Goal: Information Seeking & Learning: Understand process/instructions

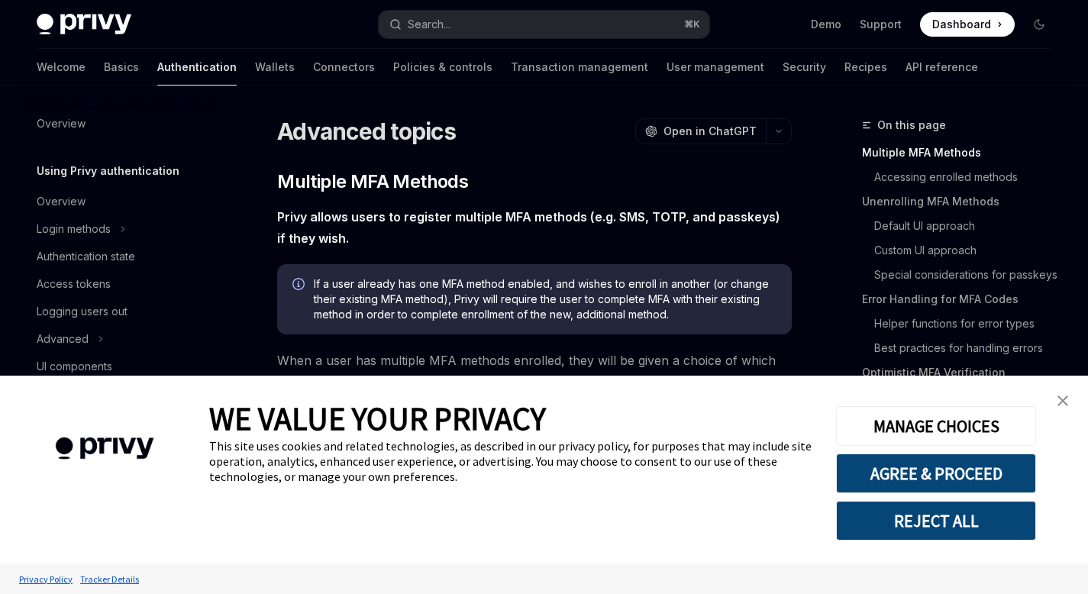
click at [973, 527] on button "REJECT ALL" at bounding box center [936, 521] width 200 height 40
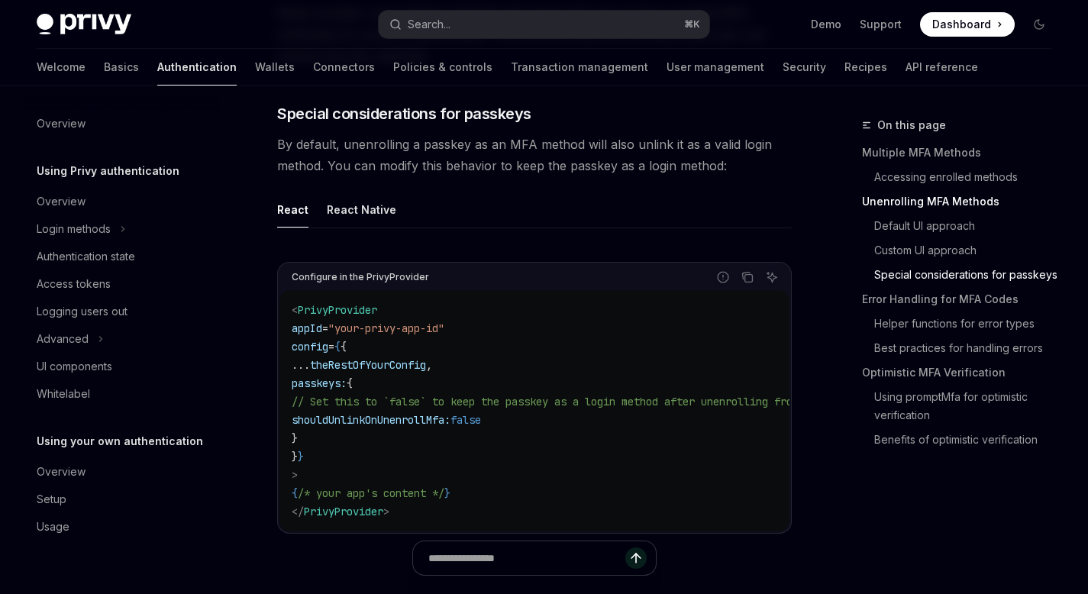
scroll to position [1481, 0]
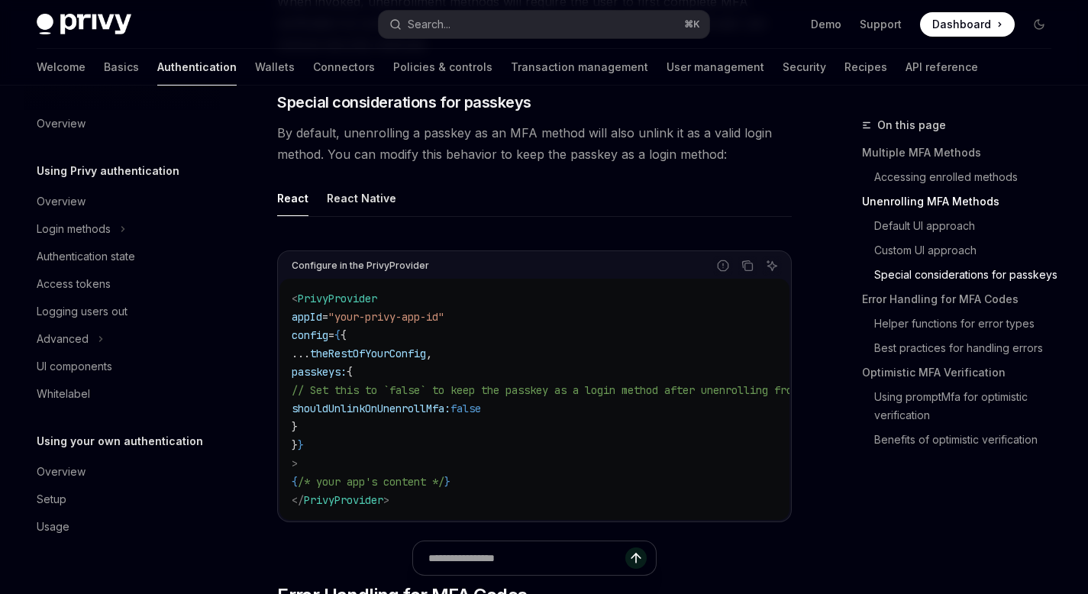
click at [450, 404] on span "shouldUnlinkOnUnenrollMfa:" at bounding box center [371, 408] width 159 height 14
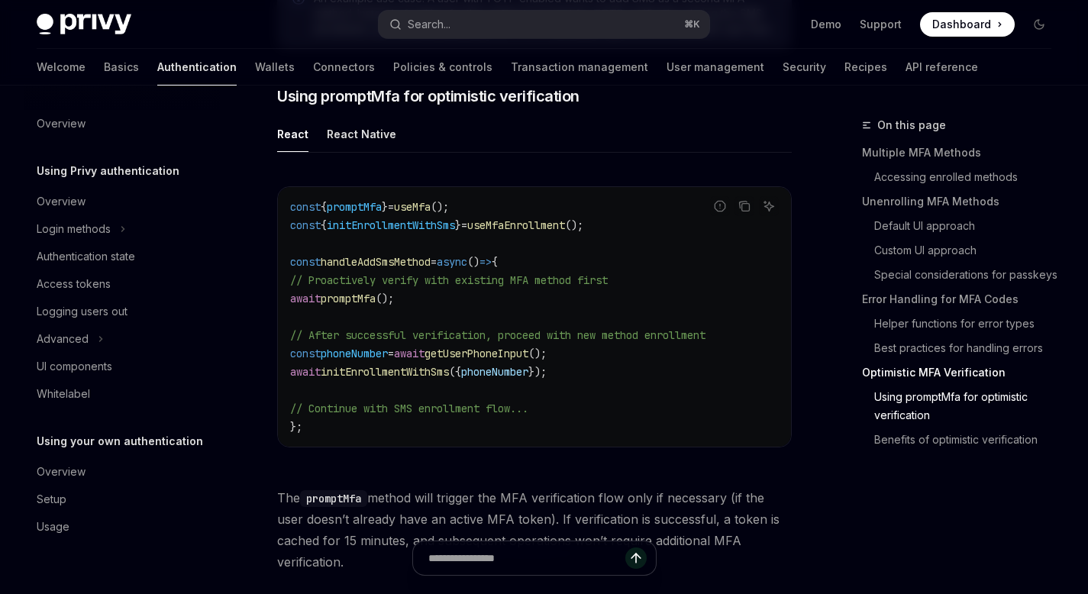
scroll to position [3226, 0]
click at [375, 297] on span "promptMfa" at bounding box center [348, 298] width 55 height 14
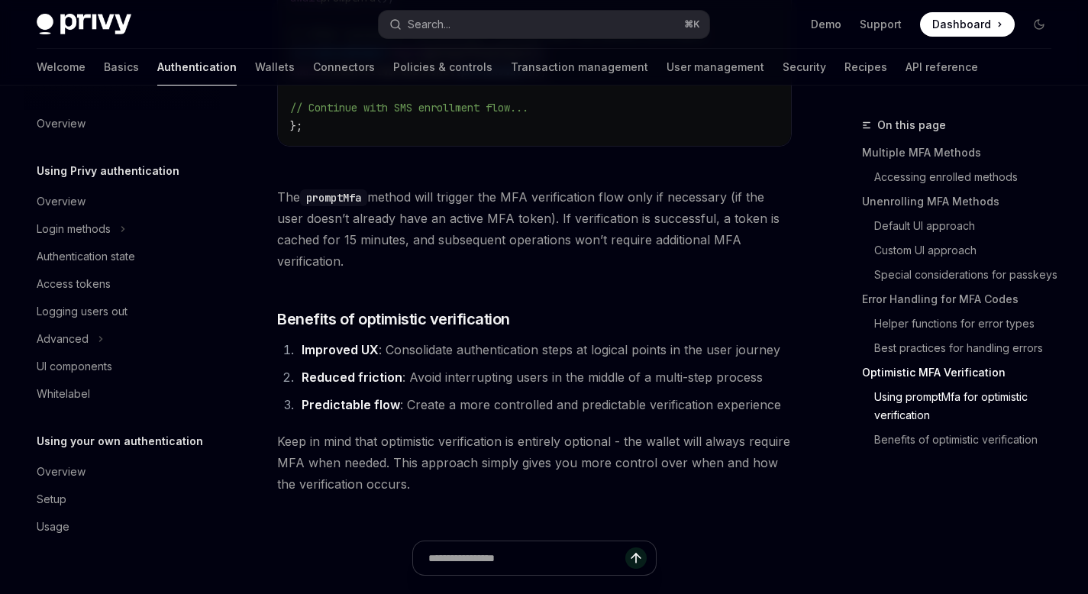
scroll to position [3547, 0]
